Goal: Transaction & Acquisition: Purchase product/service

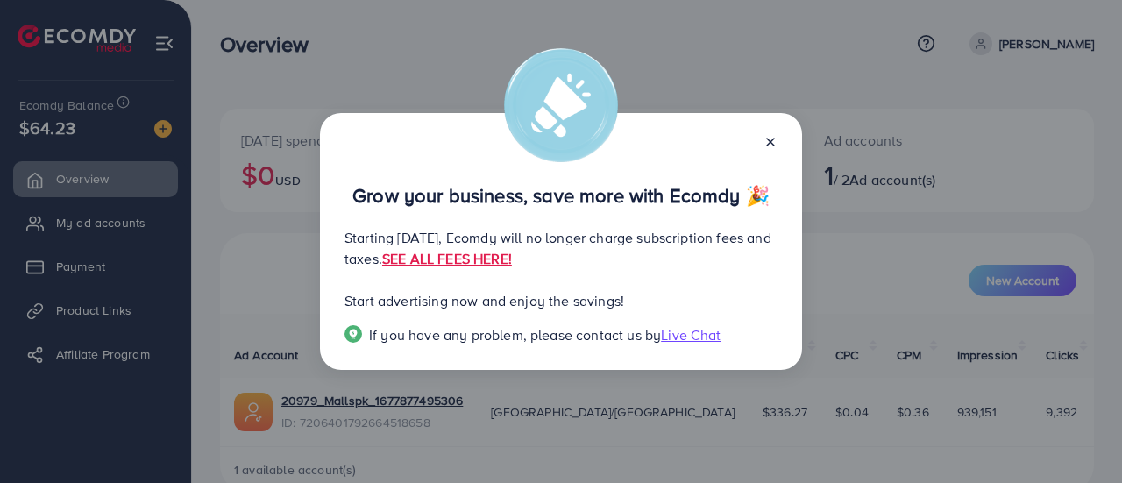
click at [774, 146] on icon at bounding box center [770, 142] width 14 height 14
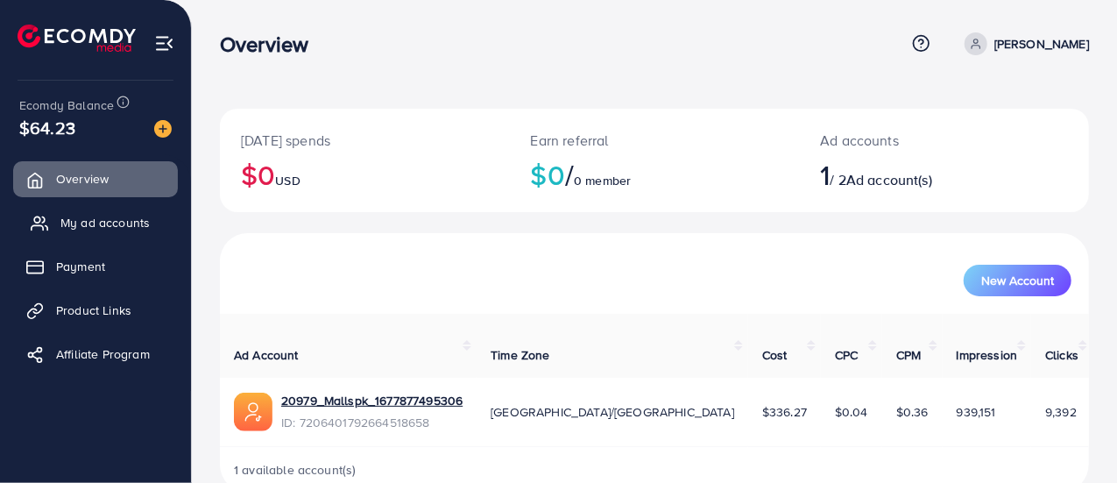
click at [112, 220] on span "My ad accounts" at bounding box center [104, 223] width 89 height 18
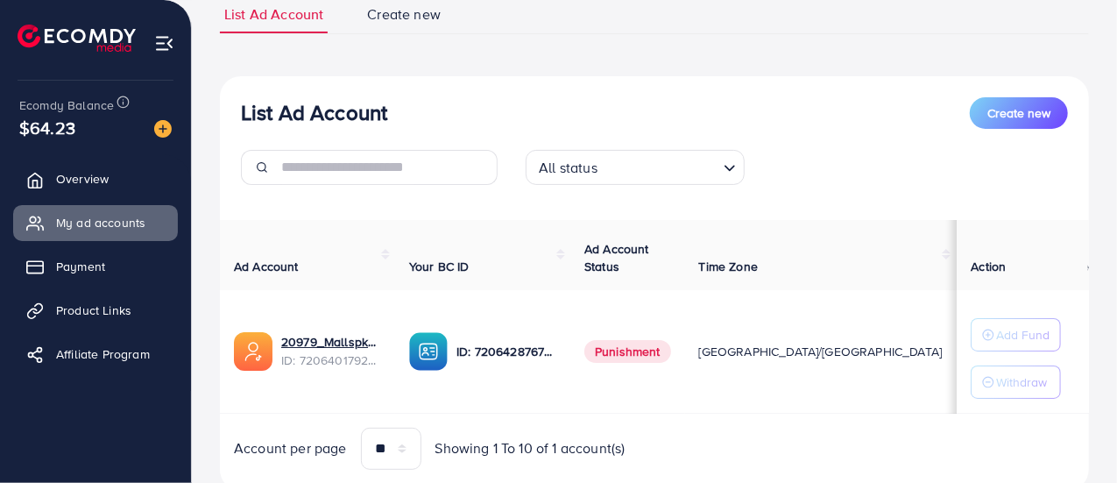
scroll to position [137, 0]
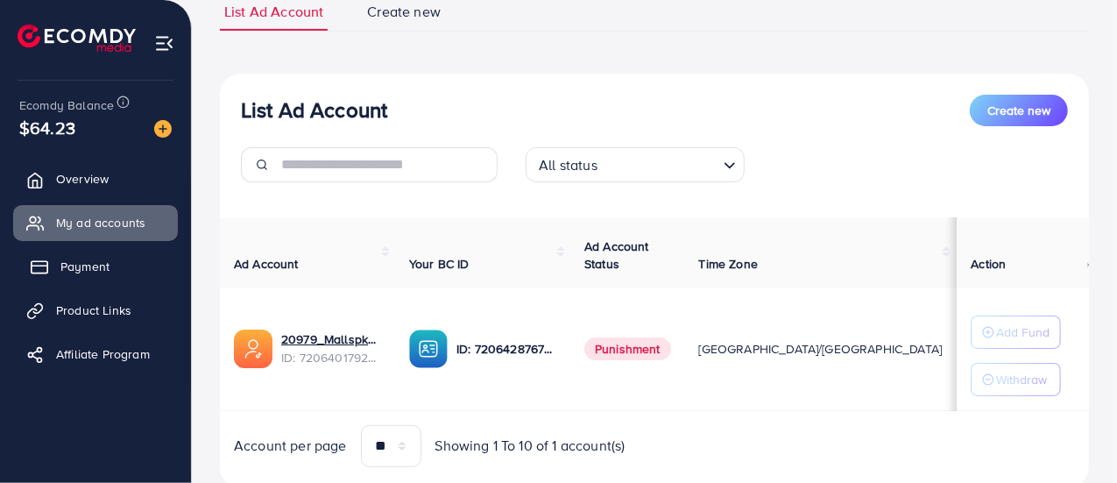
click at [96, 264] on span "Payment" at bounding box center [84, 267] width 49 height 18
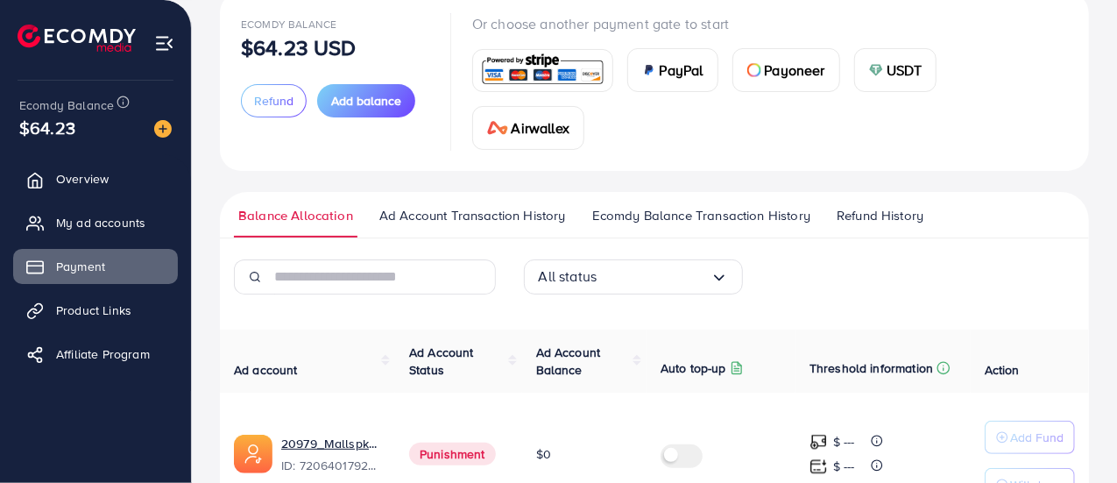
scroll to position [117, 0]
click at [788, 63] on span "Payoneer" at bounding box center [795, 69] width 60 height 21
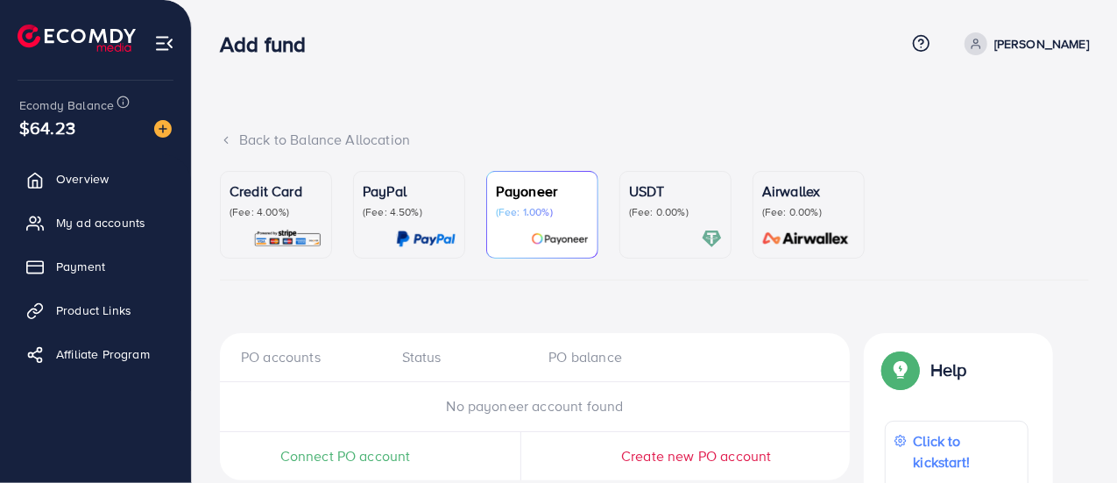
click at [987, 47] on link "[PERSON_NAME]" at bounding box center [1023, 43] width 131 height 23
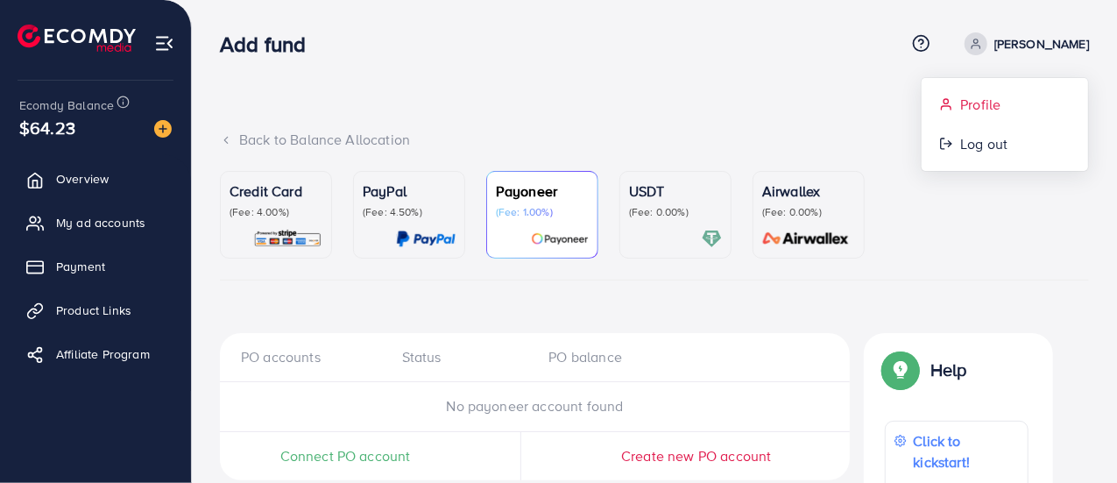
click at [972, 104] on span "Profile" at bounding box center [980, 104] width 40 height 21
select select "********"
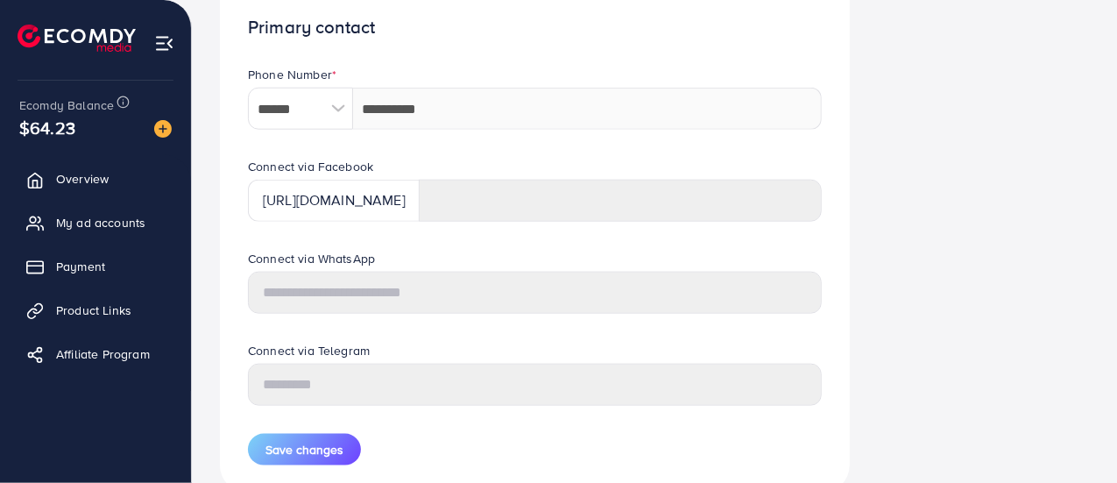
scroll to position [900, 0]
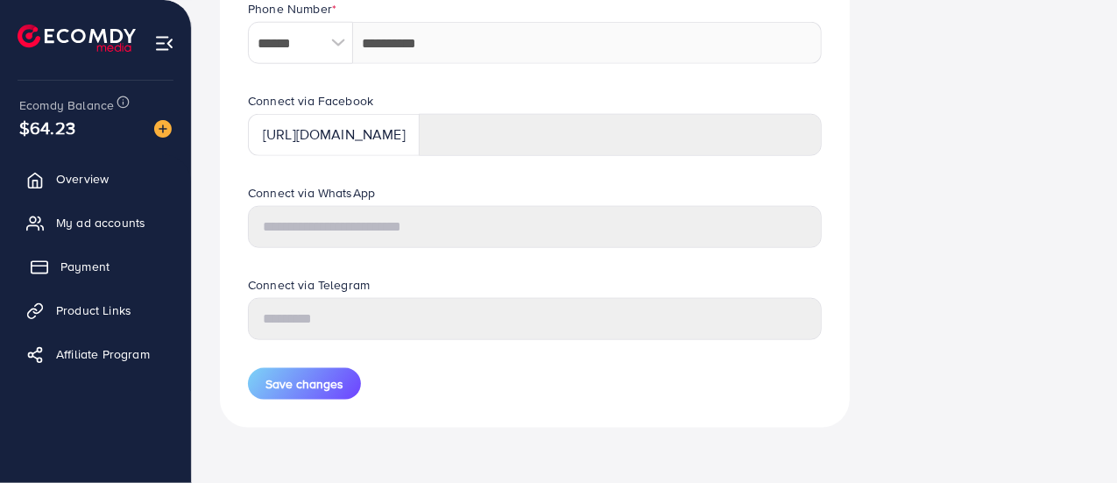
click at [74, 269] on span "Payment" at bounding box center [84, 267] width 49 height 18
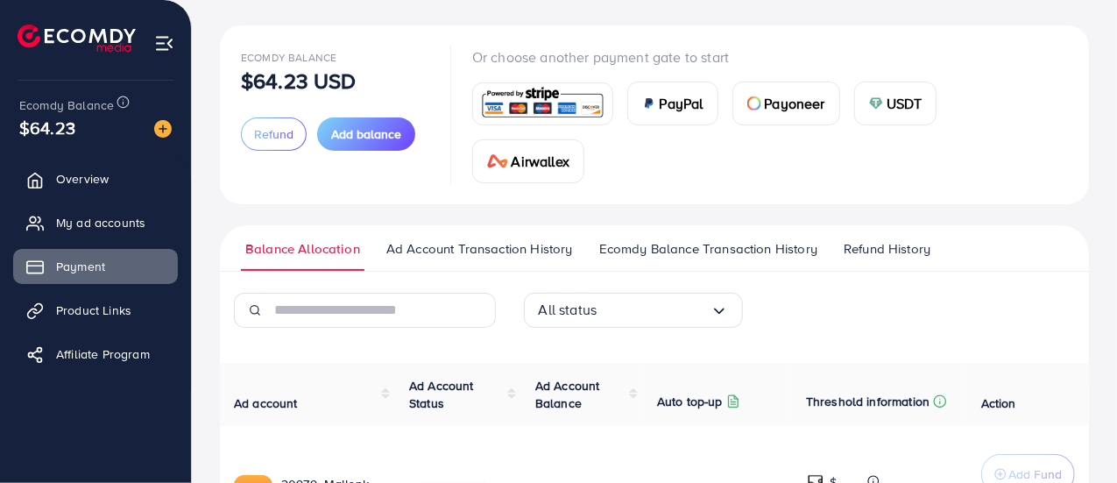
scroll to position [96, 0]
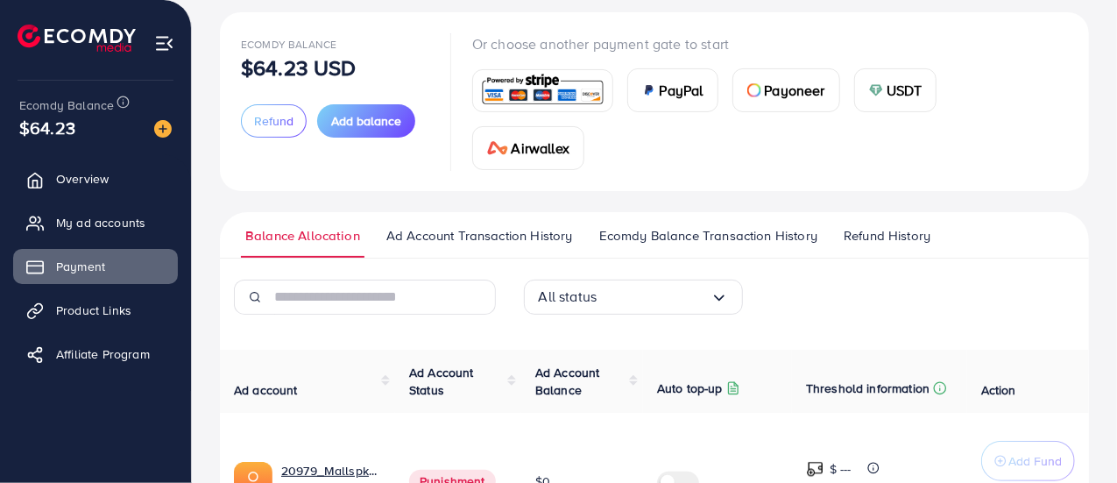
click at [473, 231] on span "Ad Account Transaction History" at bounding box center [479, 235] width 187 height 19
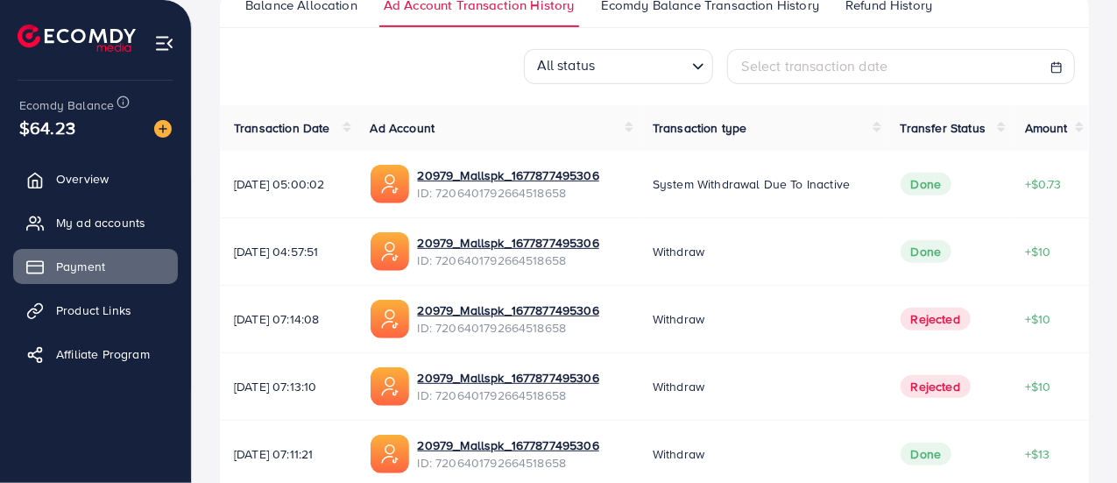
scroll to position [326, 0]
click at [124, 227] on span "My ad accounts" at bounding box center [104, 223] width 89 height 18
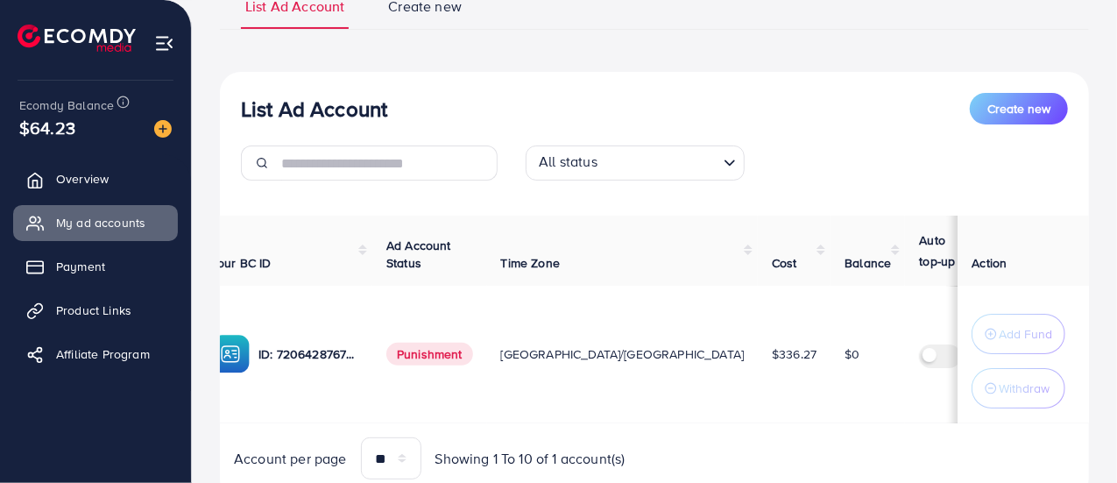
scroll to position [0, 194]
click at [95, 174] on span "Overview" at bounding box center [86, 179] width 53 height 18
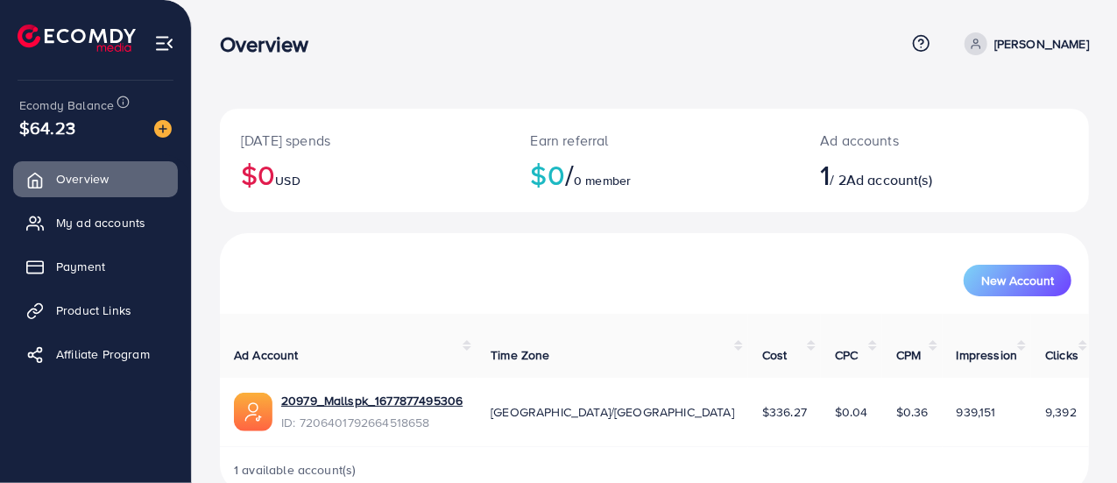
scroll to position [19, 0]
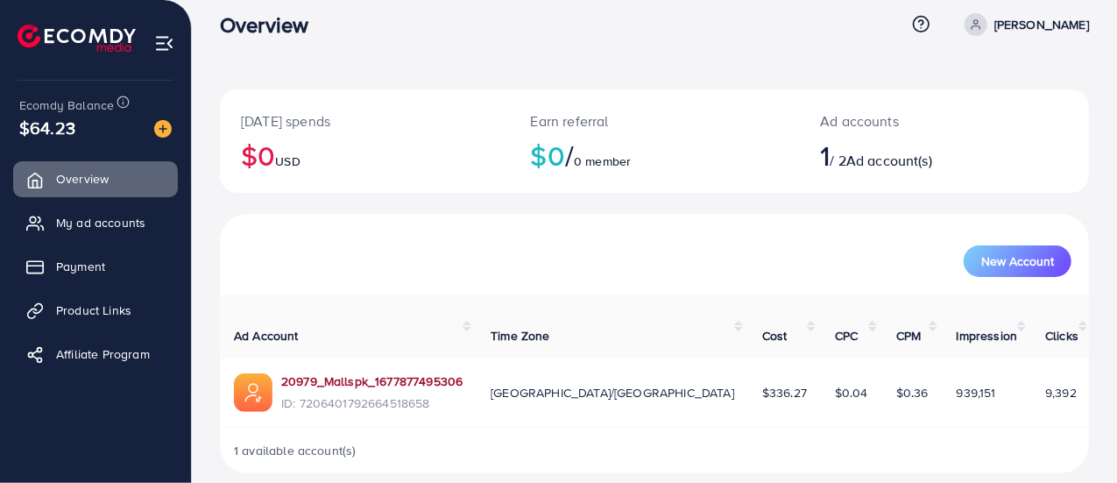
click at [393, 372] on link "20979_Mallspk_1677877495306" at bounding box center [371, 381] width 181 height 18
click at [1008, 272] on button "New Account" at bounding box center [1018, 261] width 108 height 32
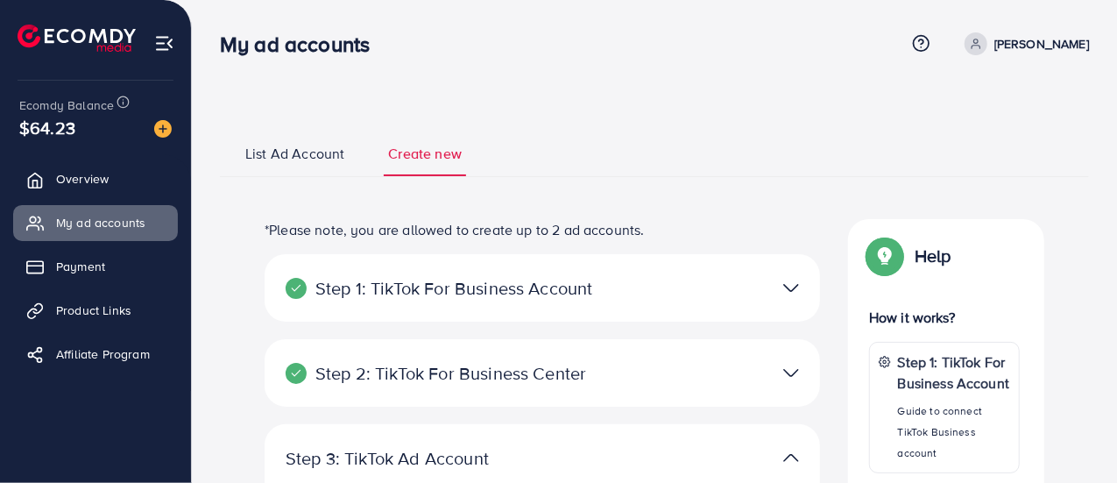
select select
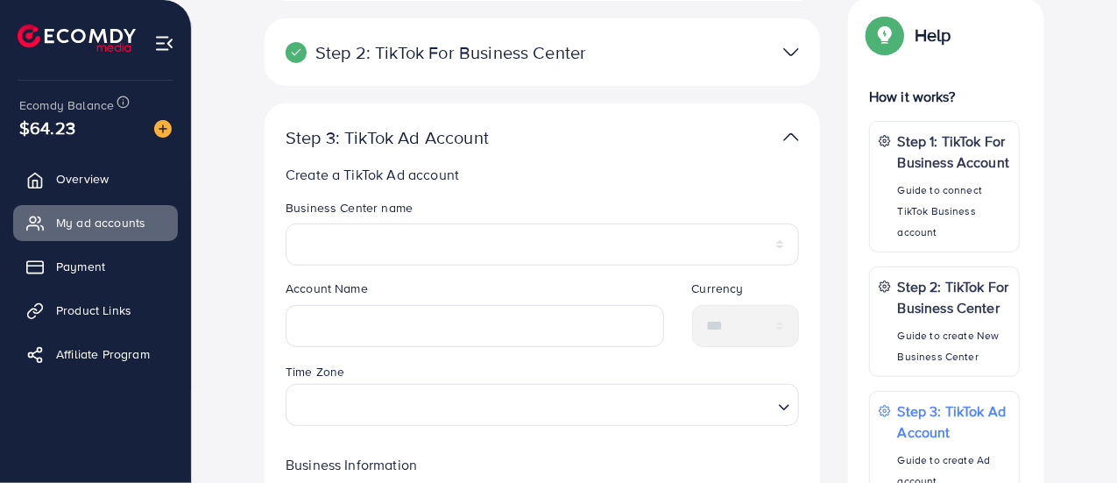
scroll to position [320, 0]
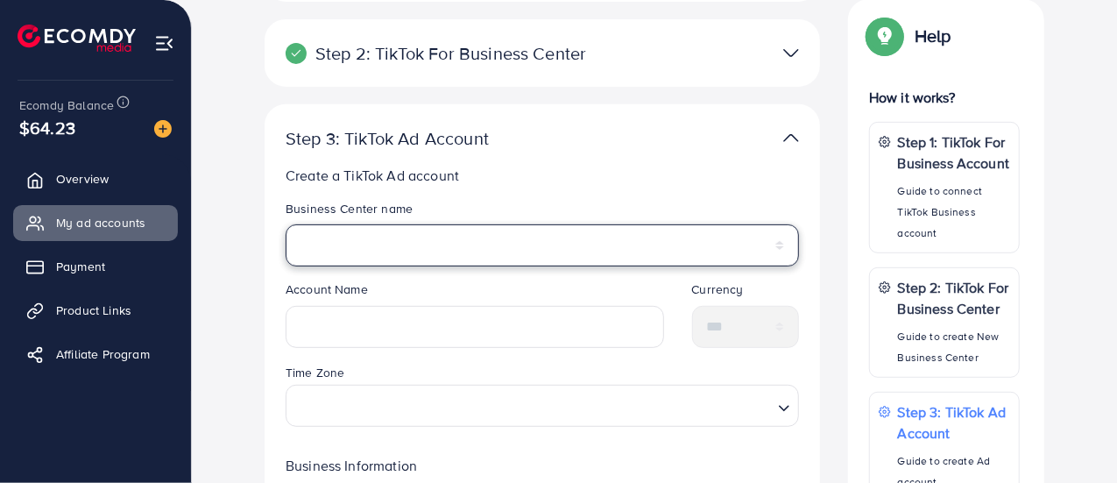
click at [369, 255] on select "*******" at bounding box center [542, 245] width 513 height 42
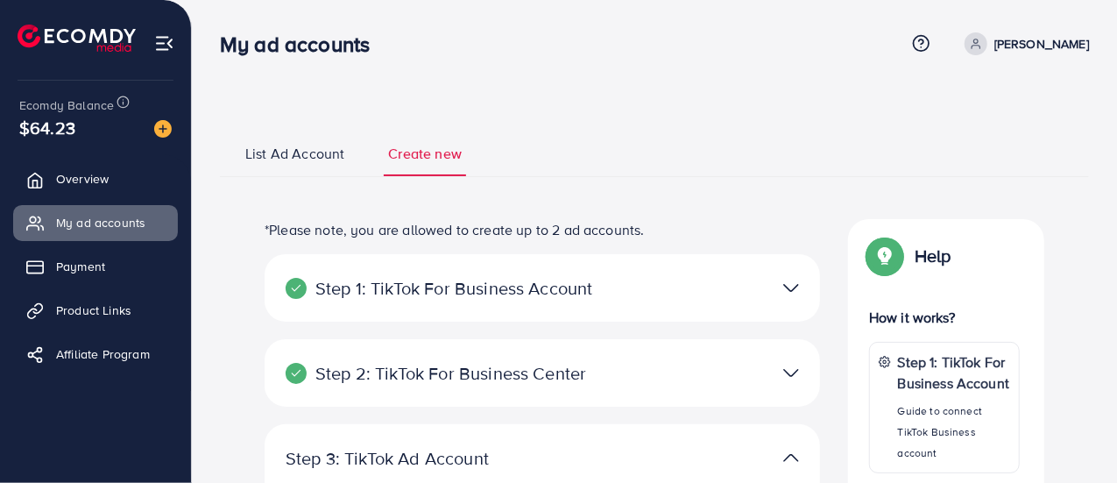
scroll to position [1, 0]
click at [303, 164] on link "List Ad Account" at bounding box center [295, 159] width 108 height 32
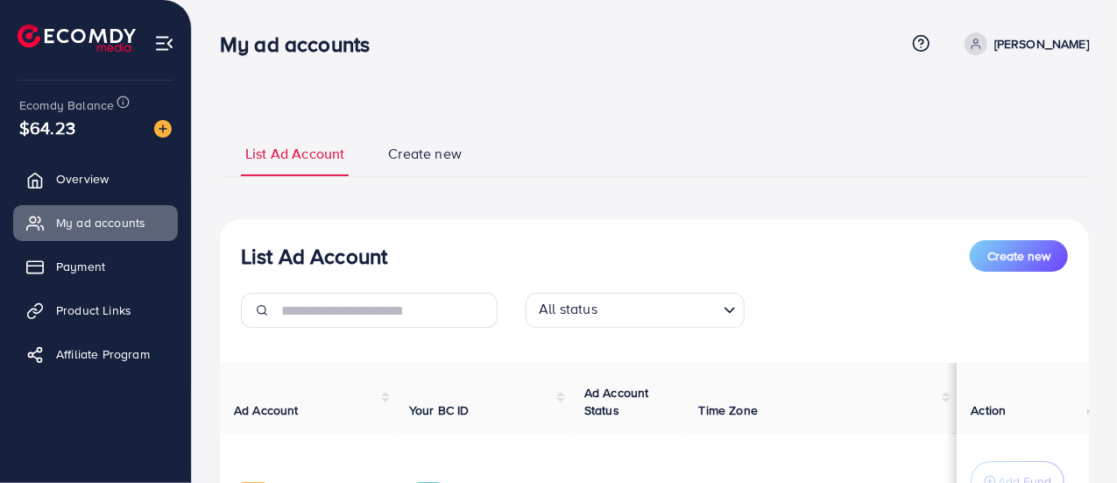
click at [426, 153] on span "Create new" at bounding box center [425, 154] width 74 height 20
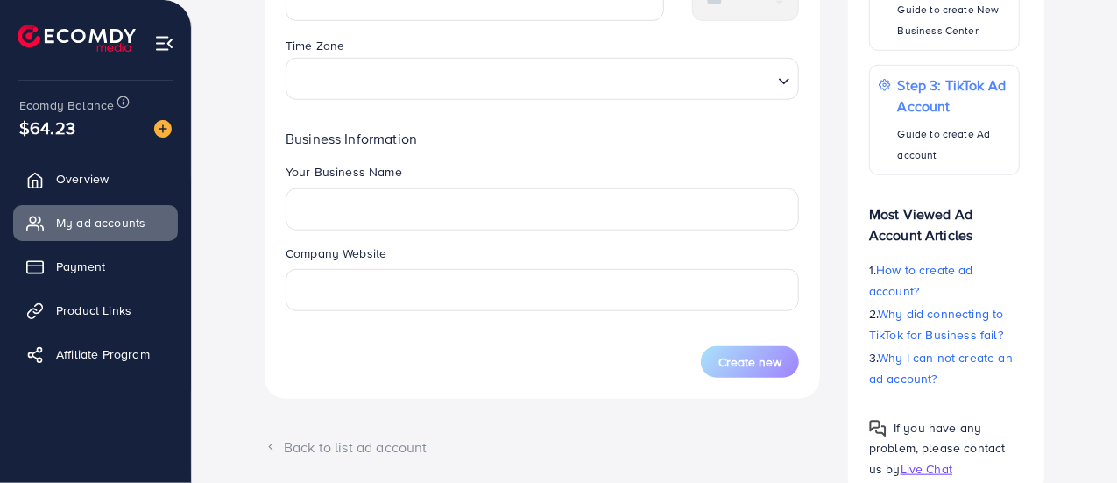
scroll to position [712, 0]
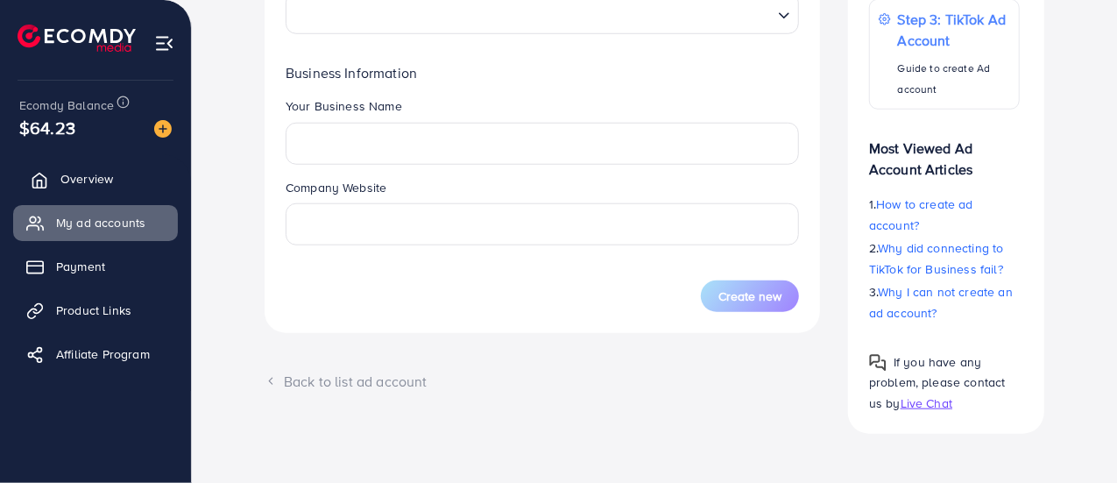
click at [82, 177] on span "Overview" at bounding box center [86, 179] width 53 height 18
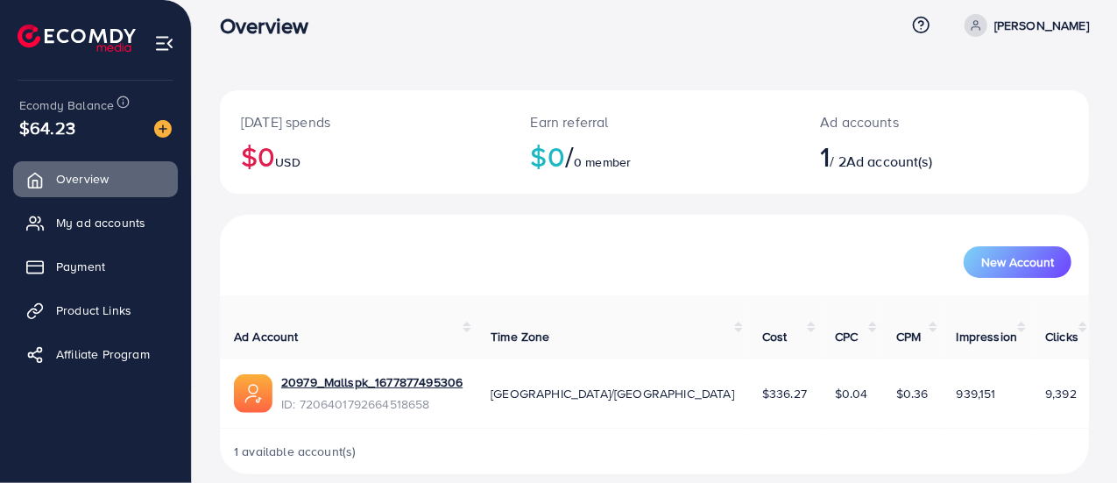
scroll to position [19, 0]
click at [102, 258] on span "Payment" at bounding box center [84, 267] width 49 height 18
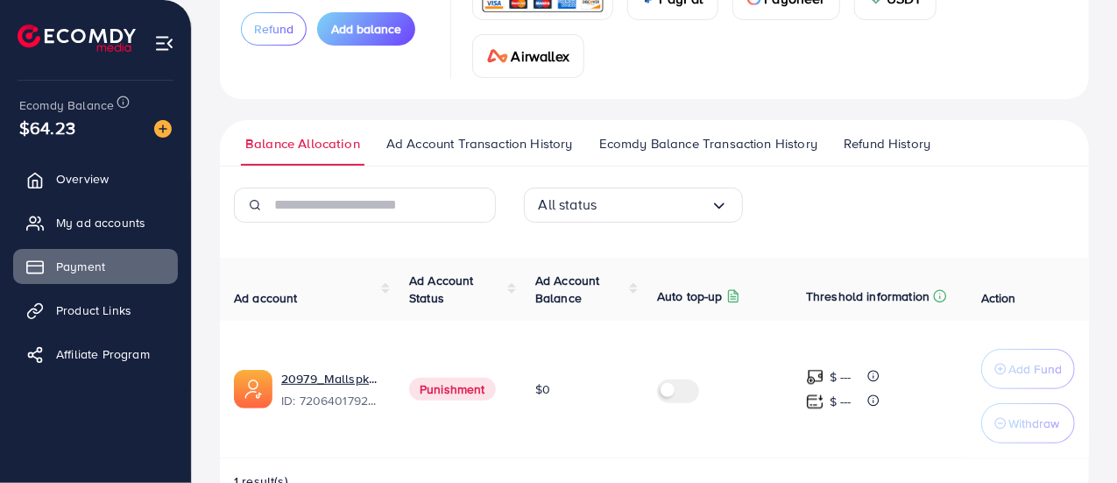
scroll to position [235, 0]
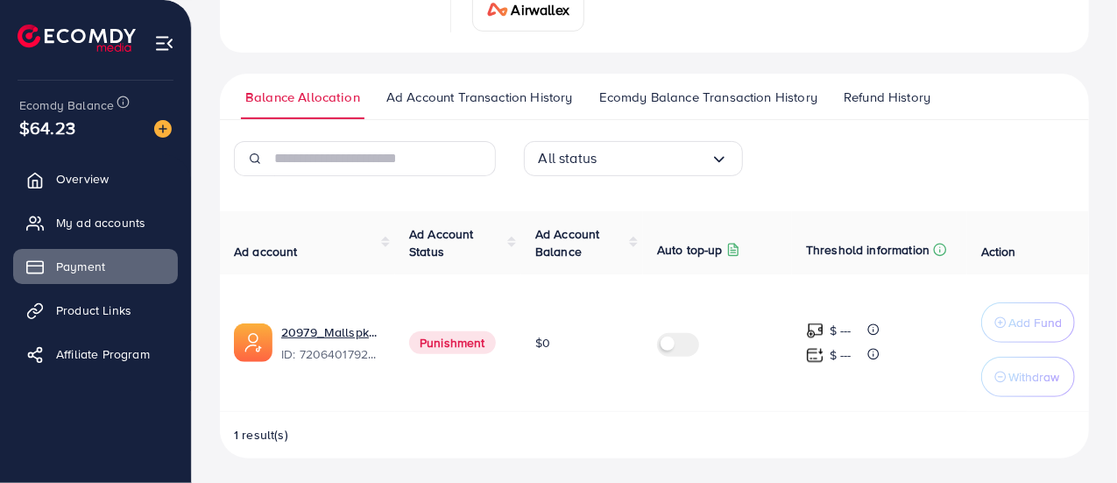
click at [503, 90] on span "Ad Account Transaction History" at bounding box center [479, 97] width 187 height 19
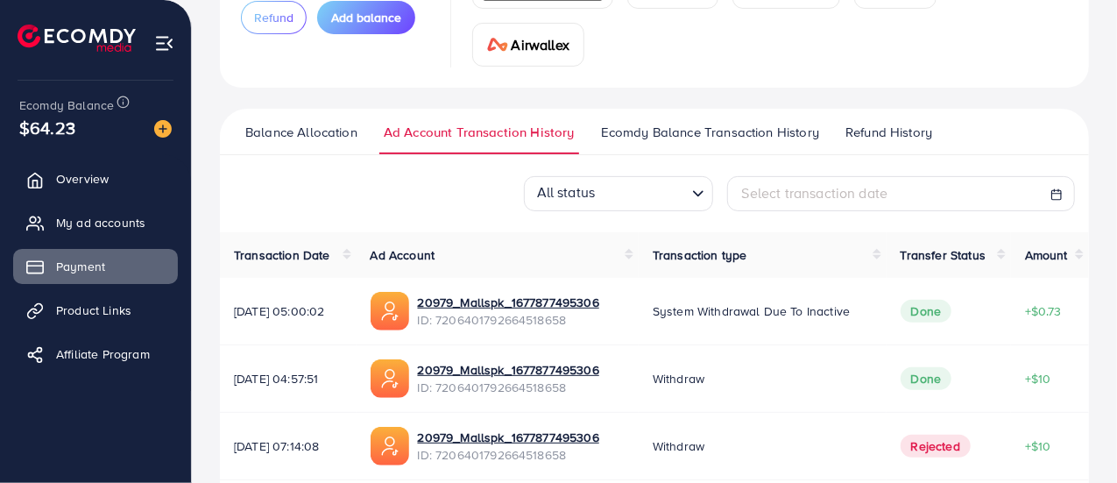
scroll to position [209, 0]
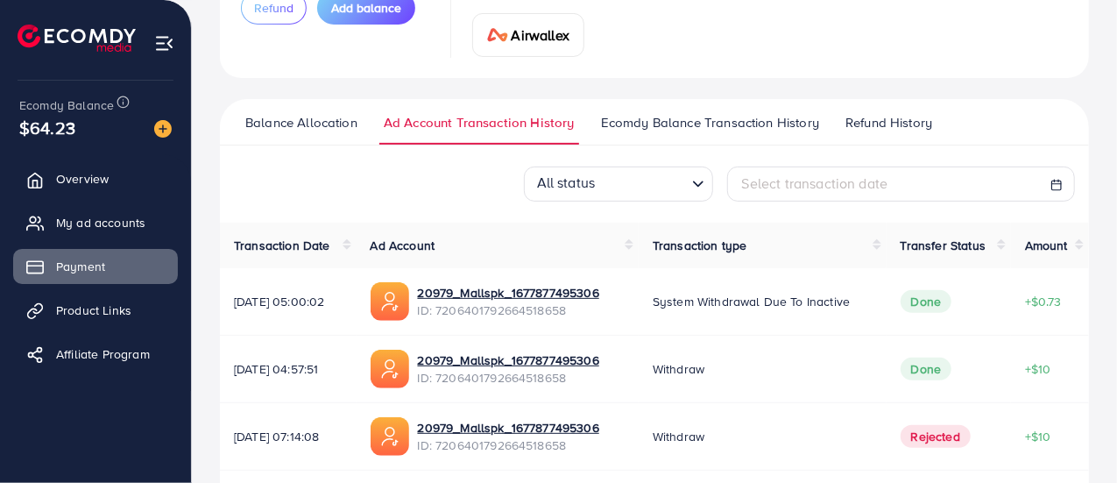
click at [750, 118] on span "Ecomdy Balance Transaction History" at bounding box center [710, 122] width 218 height 19
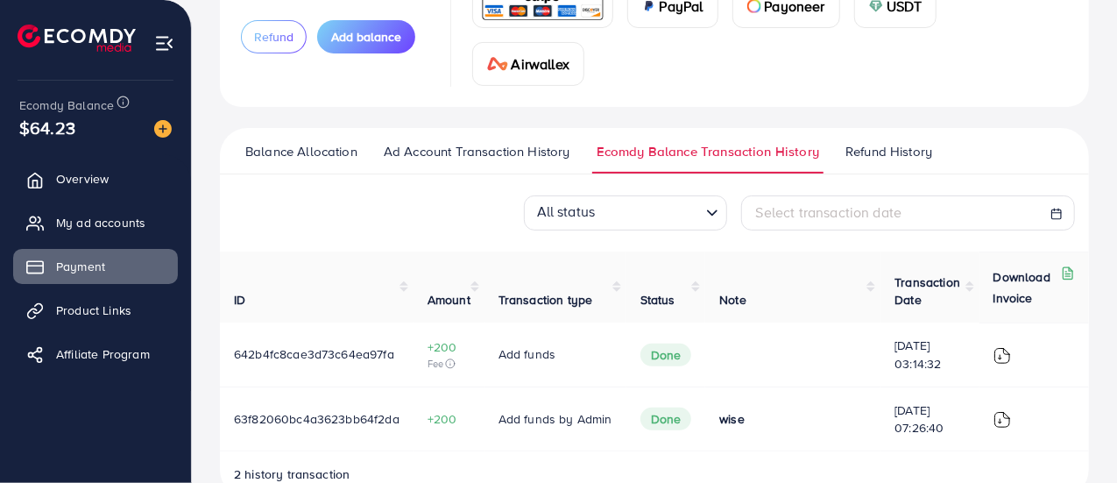
scroll to position [180, 0]
click at [889, 148] on span "Refund History" at bounding box center [889, 152] width 87 height 19
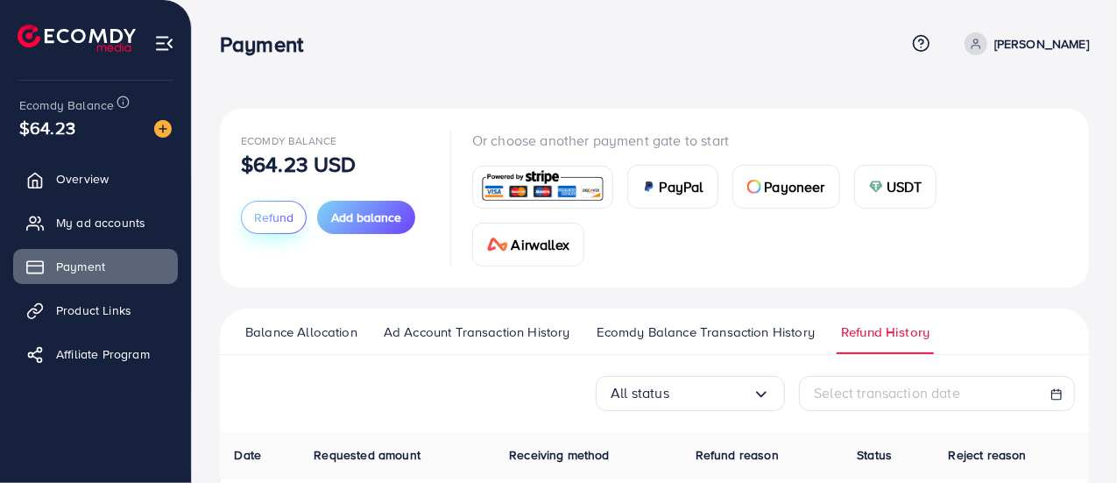
click at [267, 210] on span "Refund" at bounding box center [273, 218] width 39 height 18
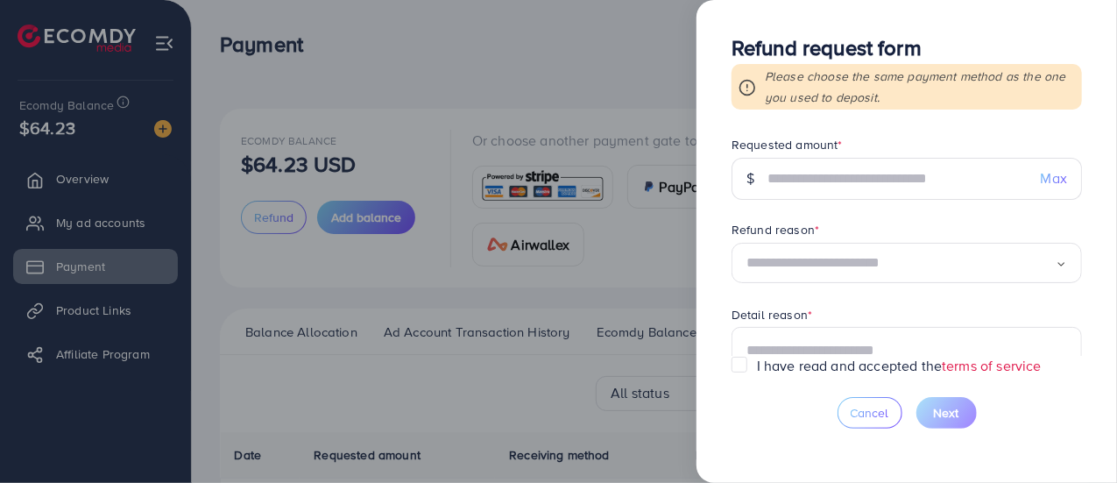
click at [1042, 176] on span "Max" at bounding box center [1054, 178] width 26 height 20
type input "*****"
click at [585, 56] on div at bounding box center [558, 241] width 1117 height 483
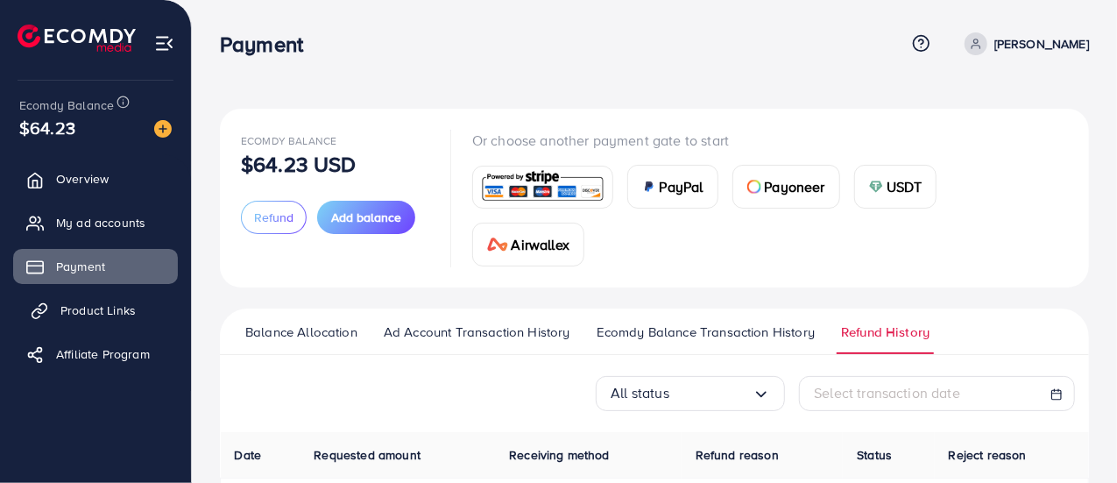
click at [95, 308] on span "Product Links" at bounding box center [97, 310] width 75 height 18
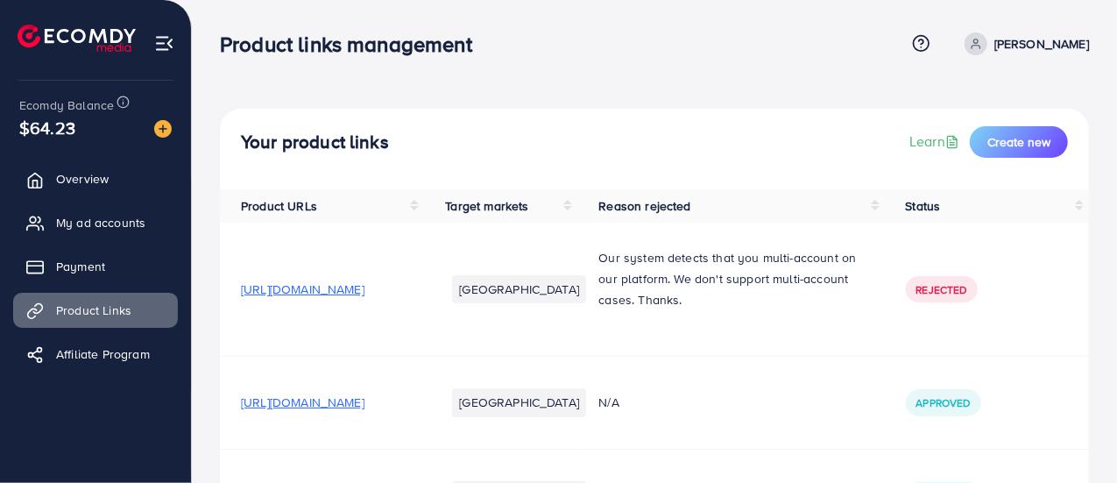
click at [474, 187] on div "Your product links Learn Create new" at bounding box center [654, 149] width 869 height 81
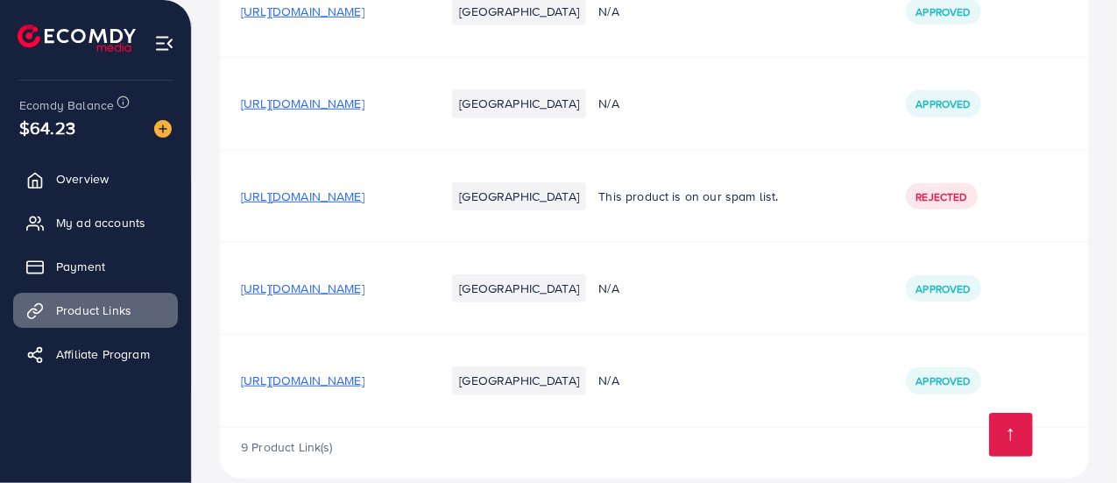
scroll to position [688, 0]
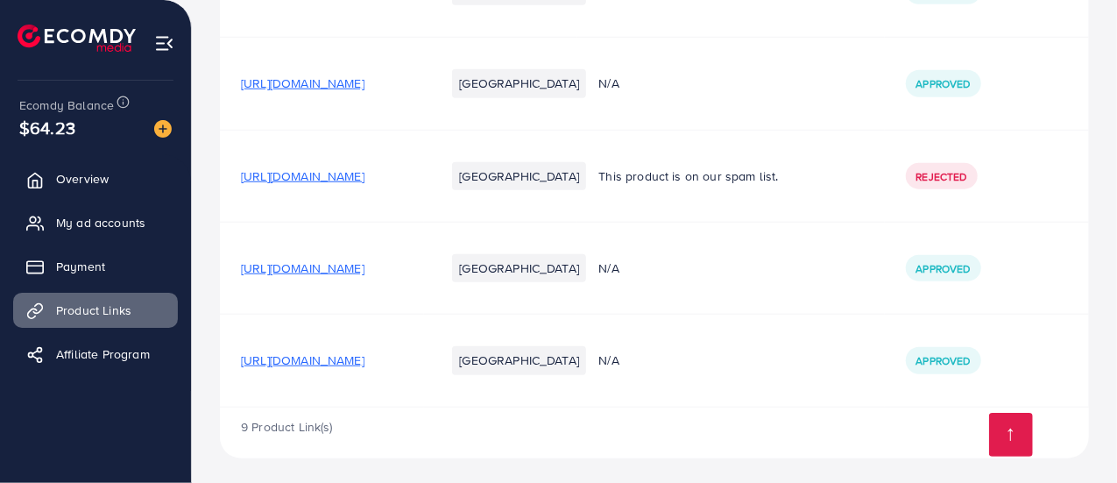
click at [365, 269] on span "[URL][DOMAIN_NAME]" at bounding box center [303, 268] width 124 height 18
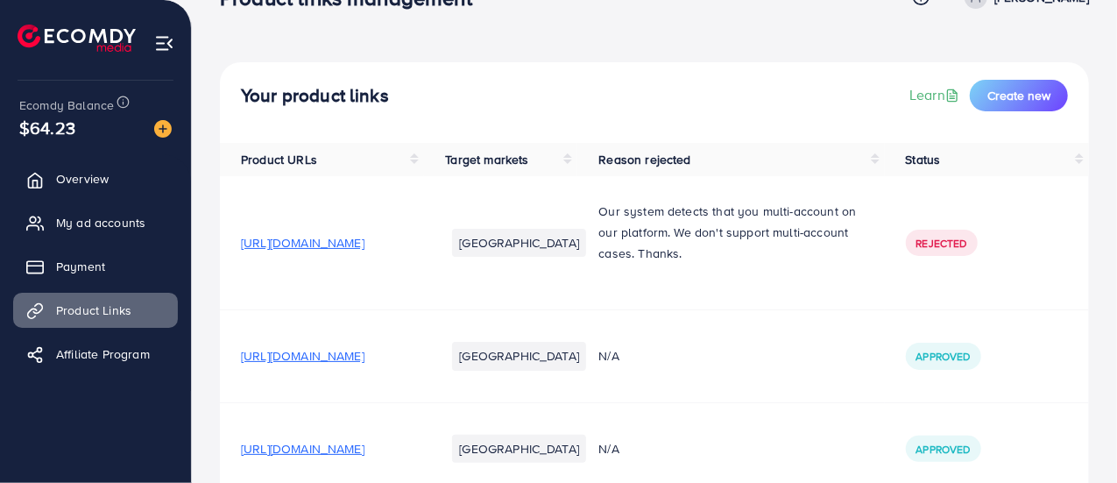
scroll to position [0, 0]
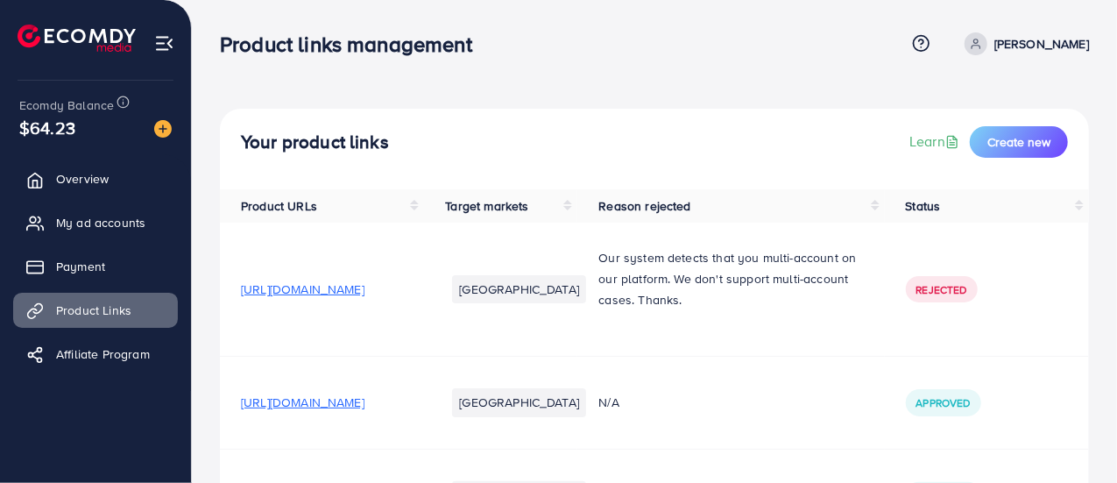
click at [1046, 46] on p "[PERSON_NAME]" at bounding box center [1042, 43] width 95 height 21
click at [802, 45] on div "Product links management" at bounding box center [562, 44] width 685 height 25
click at [1023, 134] on span "Create new" at bounding box center [1019, 142] width 63 height 18
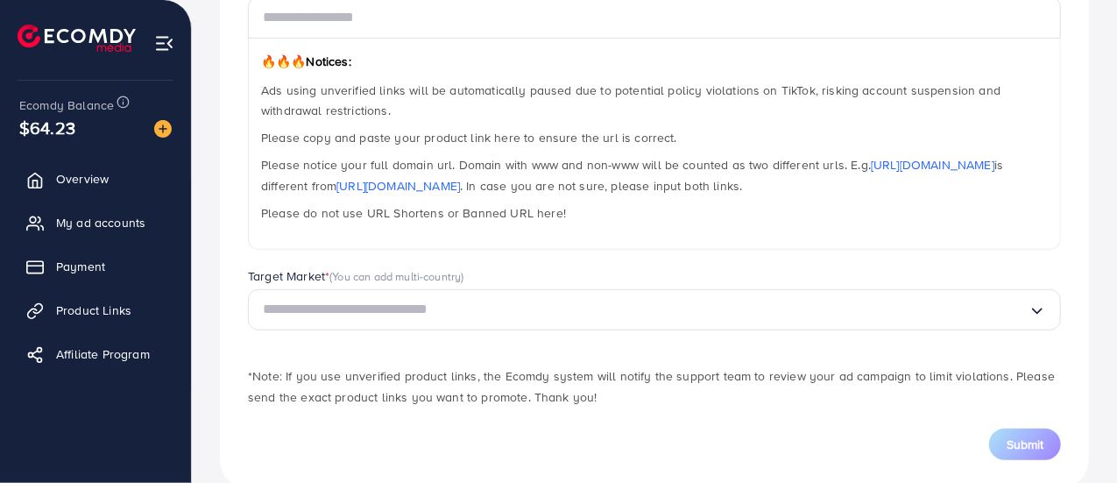
scroll to position [131, 0]
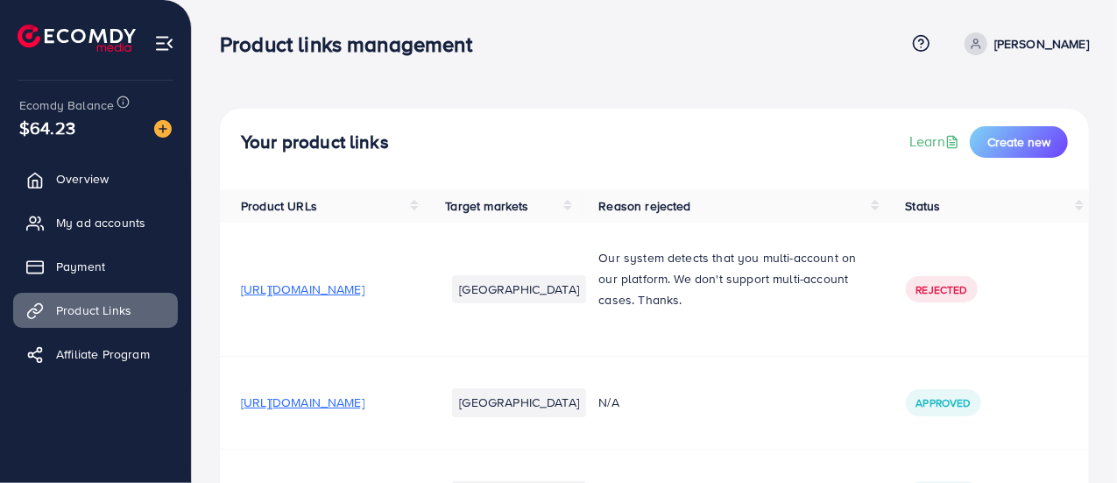
click at [1032, 45] on p "[PERSON_NAME]" at bounding box center [1042, 43] width 95 height 21
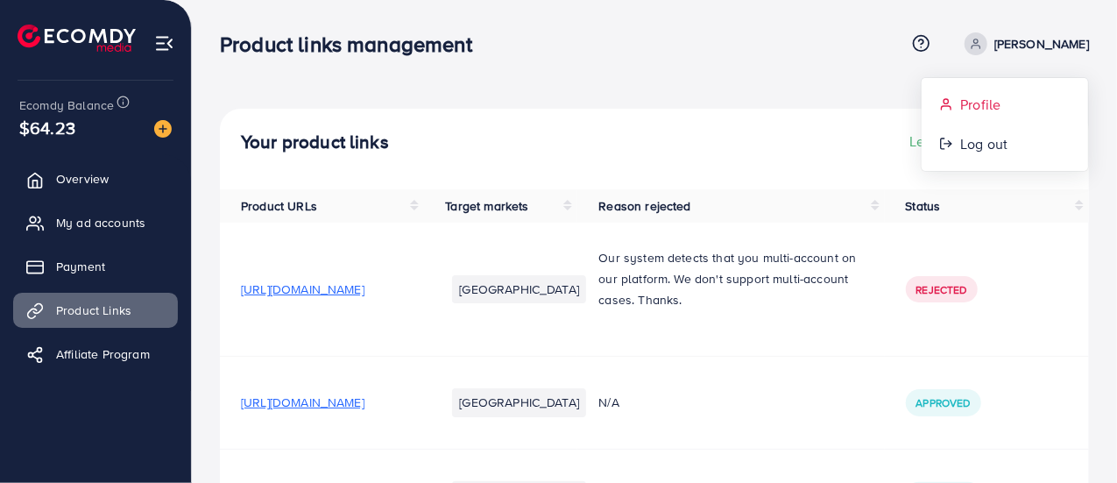
click at [994, 97] on span "Profile" at bounding box center [980, 104] width 40 height 21
select select "********"
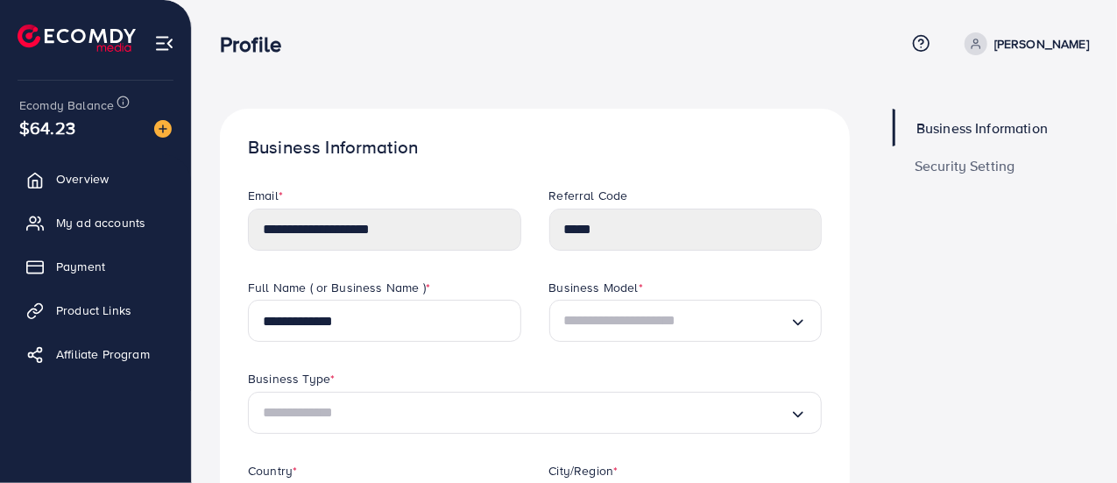
click at [989, 123] on span "Business Information" at bounding box center [982, 128] width 131 height 14
click at [960, 160] on span "Security Setting" at bounding box center [965, 166] width 101 height 14
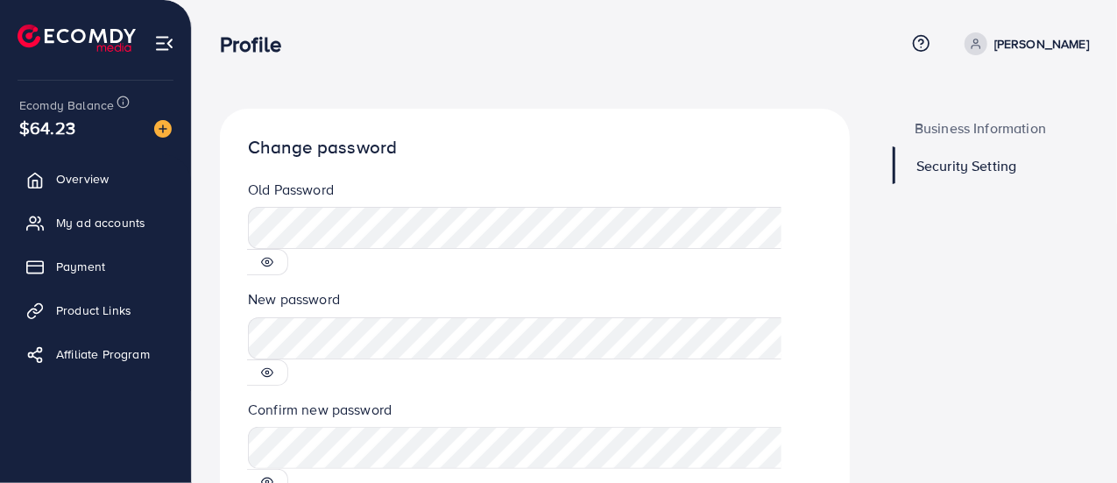
scroll to position [76, 0]
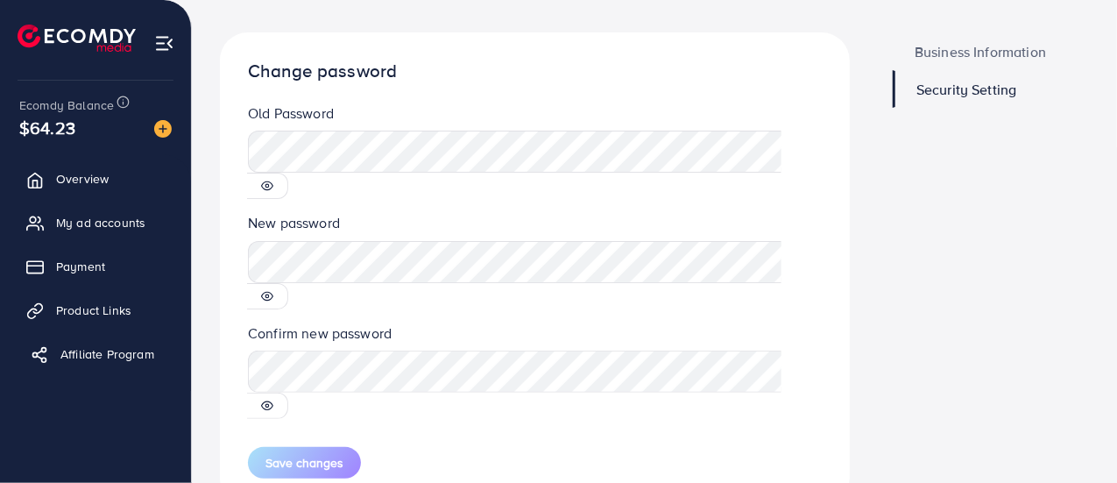
click at [102, 351] on span "Affiliate Program" at bounding box center [107, 354] width 94 height 18
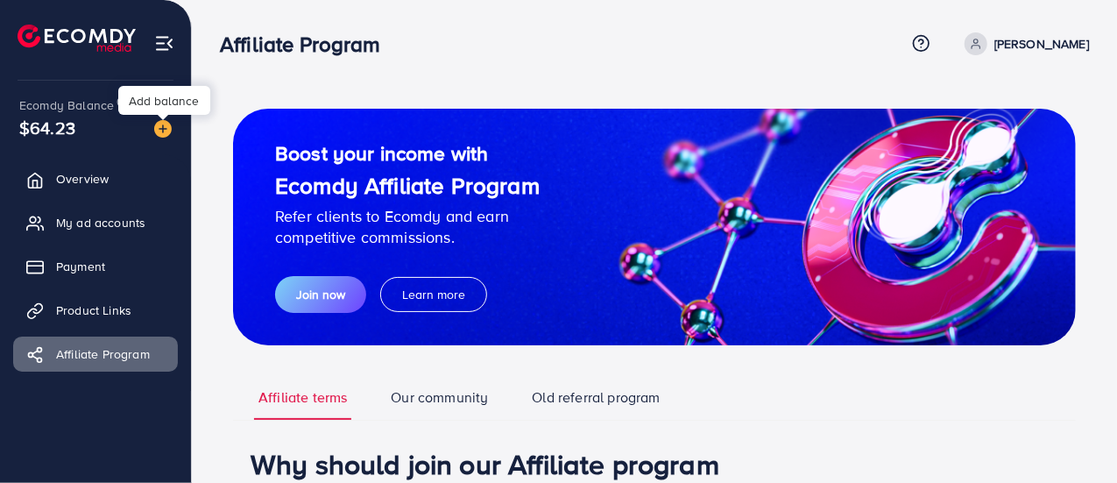
click at [165, 127] on img at bounding box center [163, 129] width 18 height 18
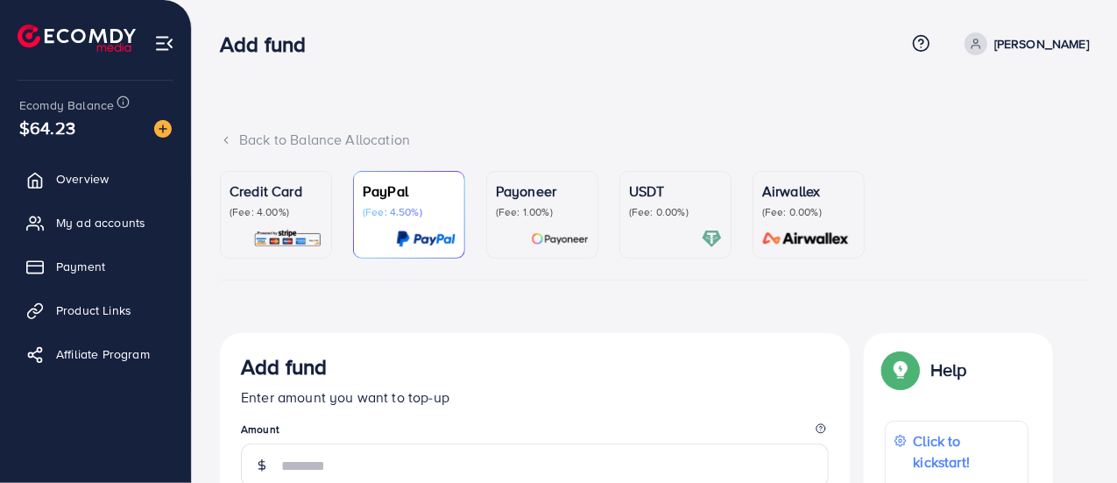
scroll to position [263, 0]
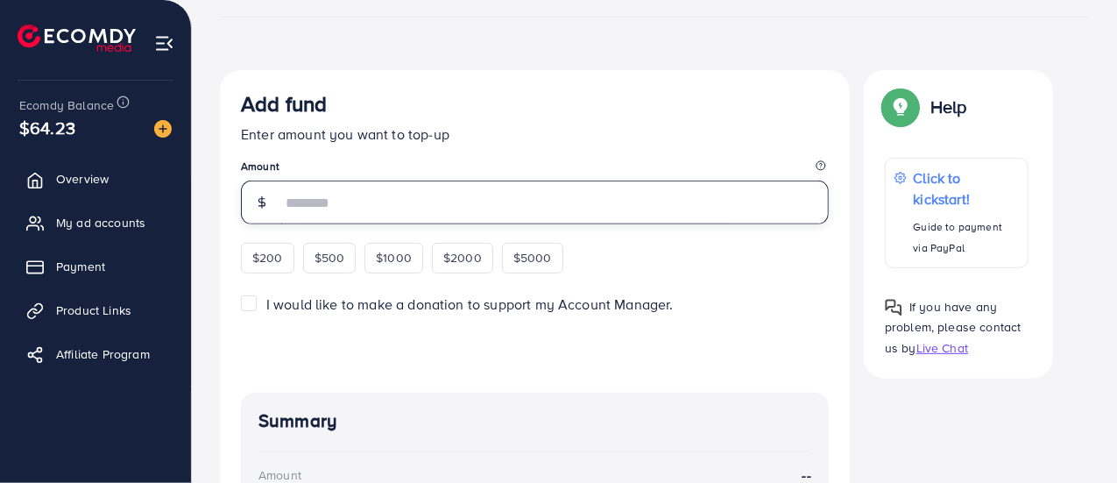
click at [354, 192] on input "number" at bounding box center [555, 203] width 548 height 44
type input "*"
